Goal: Transaction & Acquisition: Purchase product/service

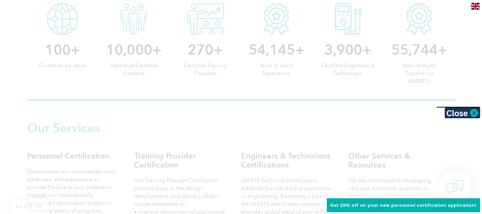
scroll to position [357, 0]
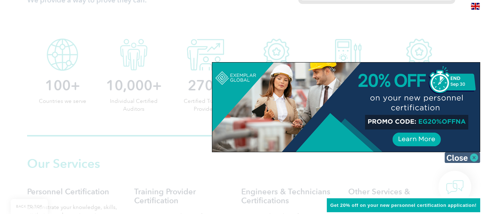
click at [475, 155] on img at bounding box center [463, 157] width 36 height 11
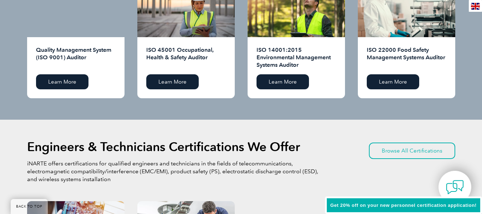
scroll to position [857, 0]
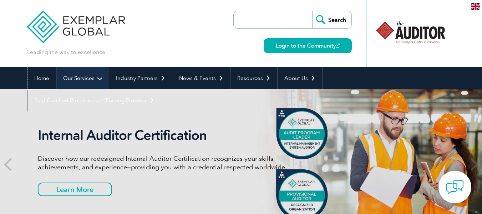
drag, startPoint x: 53, startPoint y: 79, endPoint x: 72, endPoint y: 75, distance: 19.6
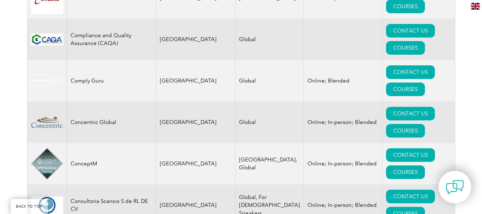
scroll to position [2500, 0]
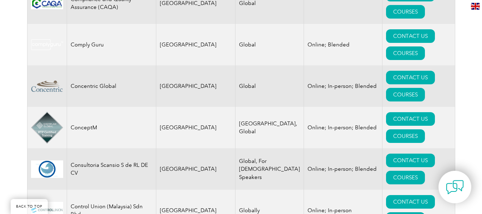
drag, startPoint x: 107, startPoint y: 95, endPoint x: 75, endPoint y: 91, distance: 33.1
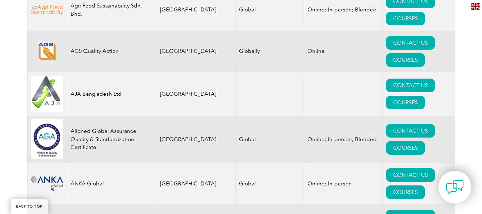
scroll to position [714, 0]
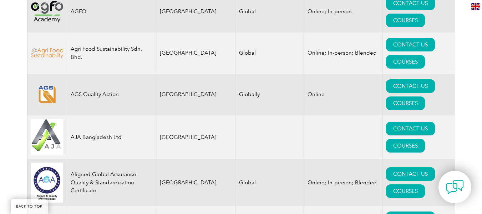
drag, startPoint x: 75, startPoint y: 78, endPoint x: 145, endPoint y: 77, distance: 69.6
drag, startPoint x: 161, startPoint y: 77, endPoint x: 199, endPoint y: 81, distance: 37.7
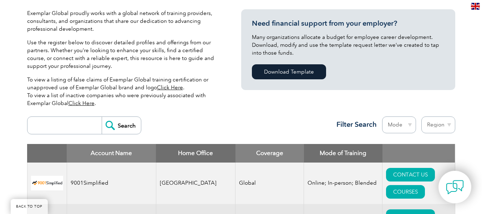
scroll to position [0, 0]
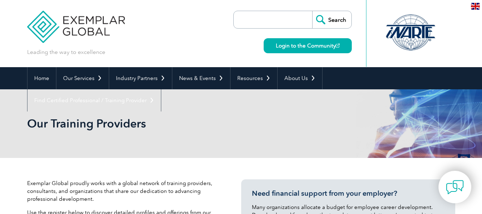
click at [280, 15] on input "search" at bounding box center [274, 19] width 75 height 17
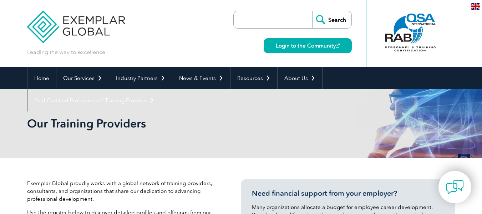
click at [257, 16] on input "search" at bounding box center [274, 19] width 75 height 17
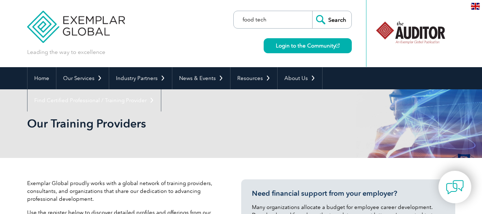
type input "food tech"
click at [312, 11] on input "Search" at bounding box center [331, 19] width 39 height 17
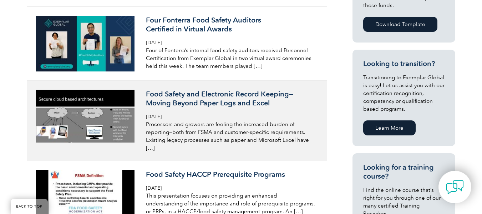
scroll to position [357, 0]
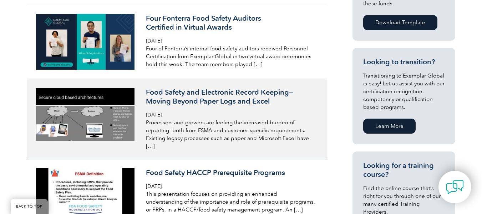
click at [205, 94] on h3 "Food Safety and Electronic Record Keeping—Moving Beyond Paper Logs and Excel" at bounding box center [230, 97] width 169 height 18
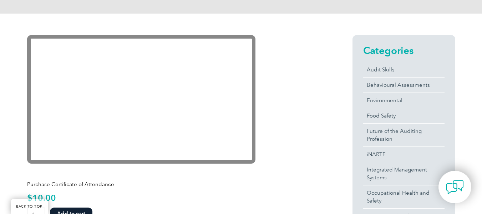
scroll to position [179, 0]
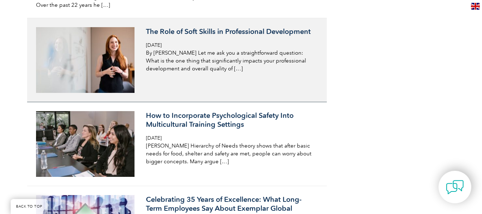
scroll to position [831, 0]
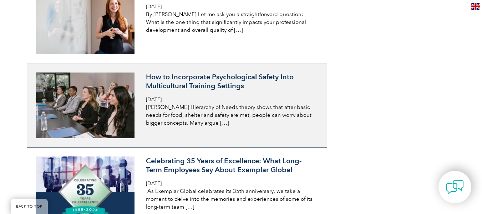
drag, startPoint x: 167, startPoint y: 125, endPoint x: 172, endPoint y: 119, distance: 8.2
